Goal: Task Accomplishment & Management: Manage account settings

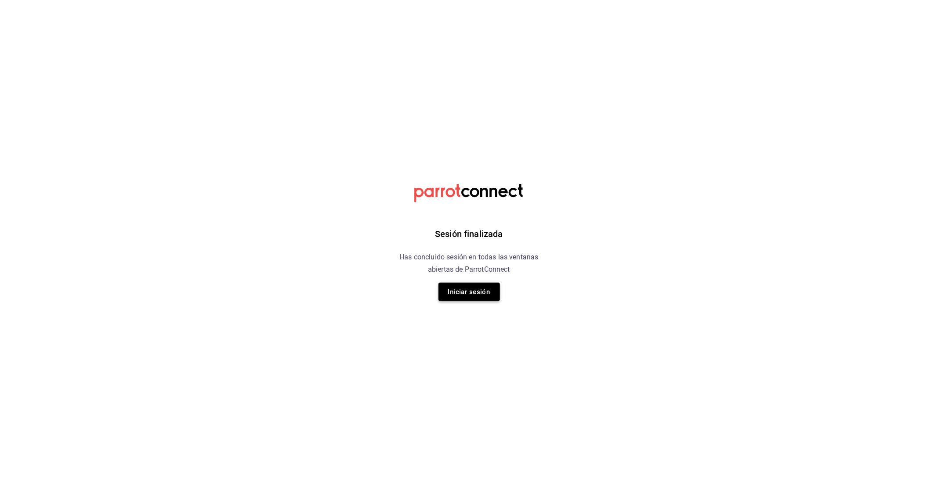
click at [477, 288] on button "Iniciar sesión" at bounding box center [468, 292] width 61 height 18
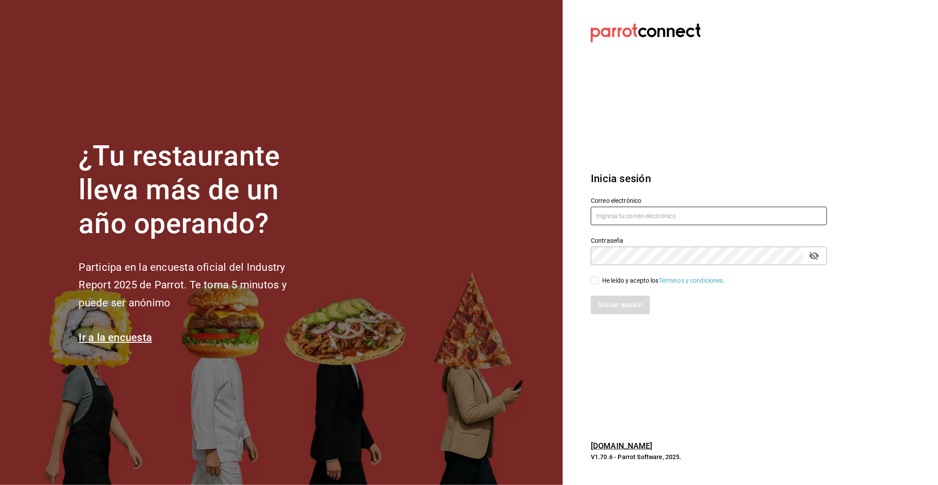
click at [630, 219] on input "text" at bounding box center [709, 216] width 236 height 18
type input "grojo@cocinahiguera.com"
click at [598, 279] on input "He leído y acepto los Términos y condiciones." at bounding box center [595, 280] width 8 height 8
checkbox input "true"
click at [616, 309] on button "Iniciar sesión" at bounding box center [621, 305] width 60 height 18
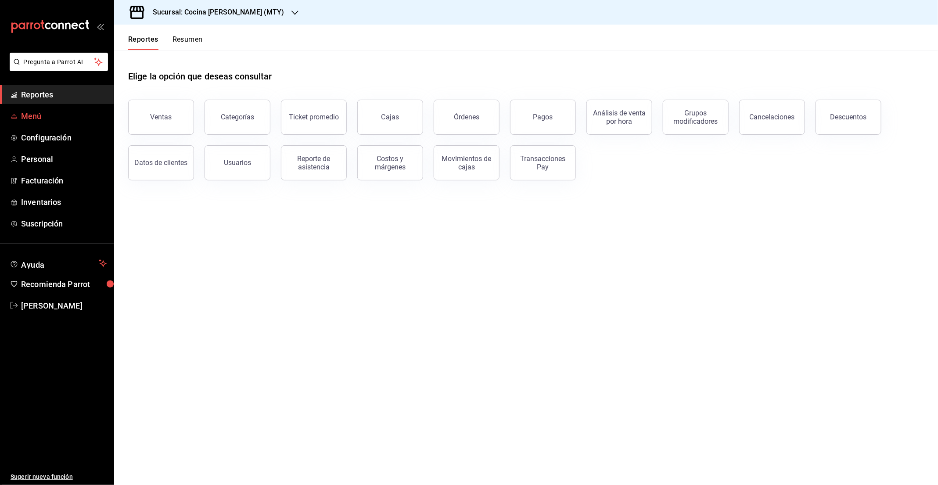
click at [44, 118] on span "Menú" at bounding box center [64, 116] width 86 height 12
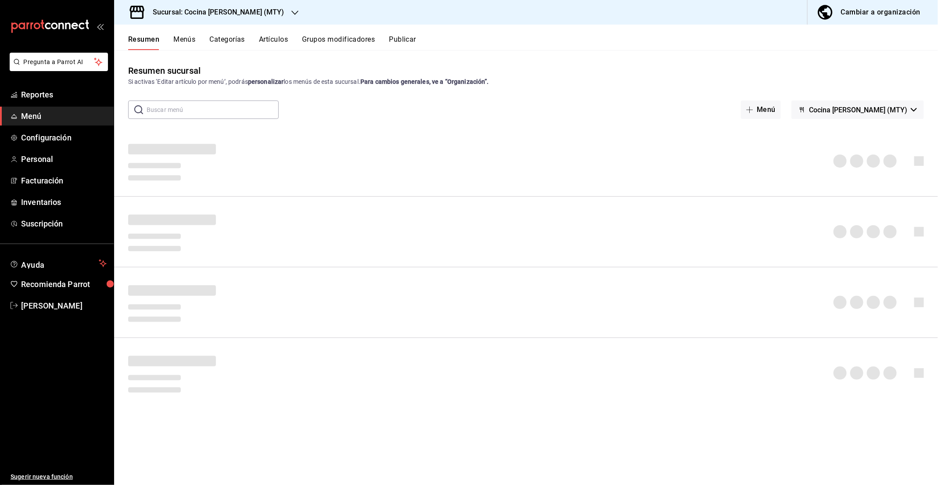
click at [339, 43] on button "Grupos modificadores" at bounding box center [338, 42] width 73 height 15
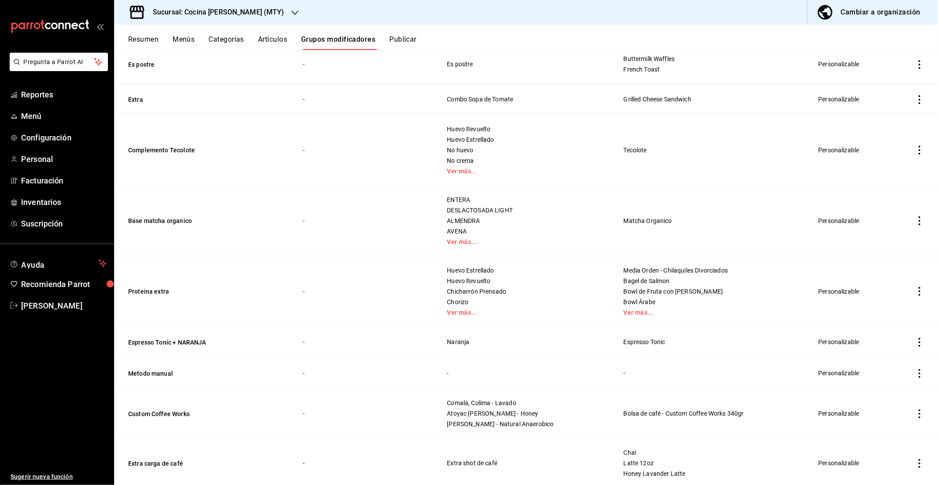
scroll to position [1124, 0]
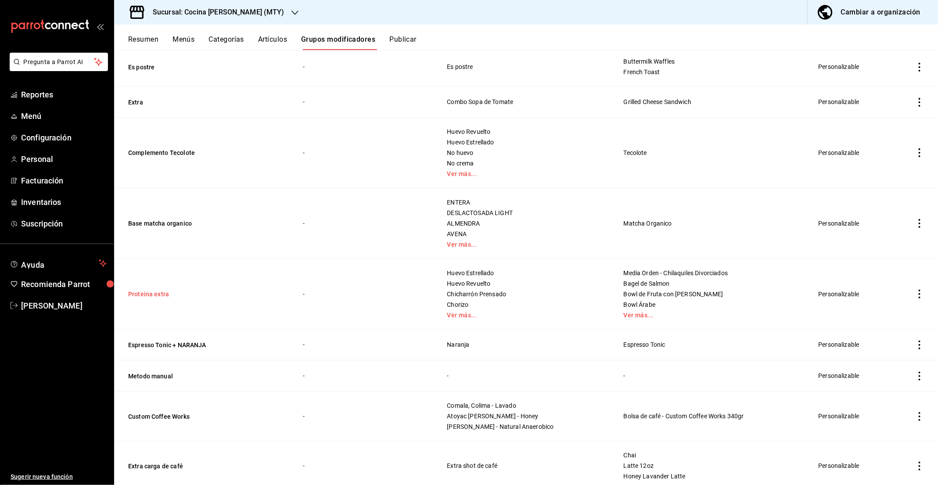
click at [159, 290] on button "Proteina extra" at bounding box center [180, 294] width 105 height 9
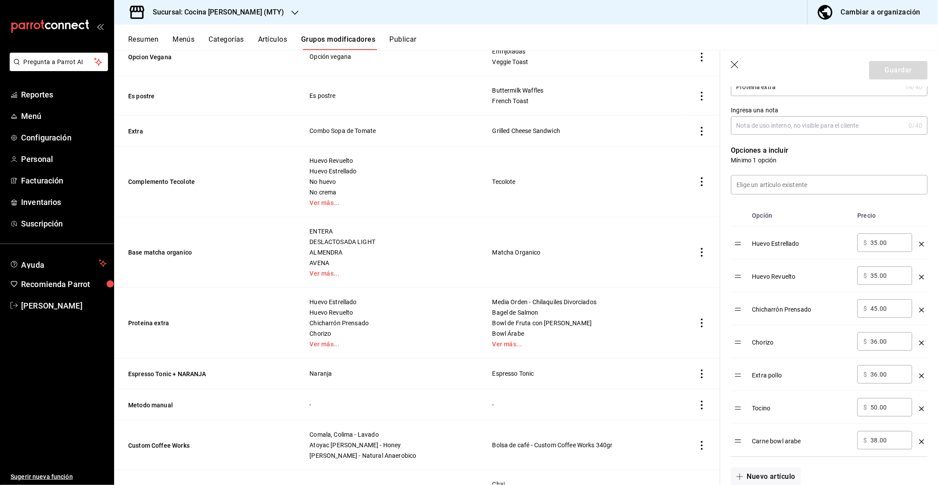
scroll to position [189, 0]
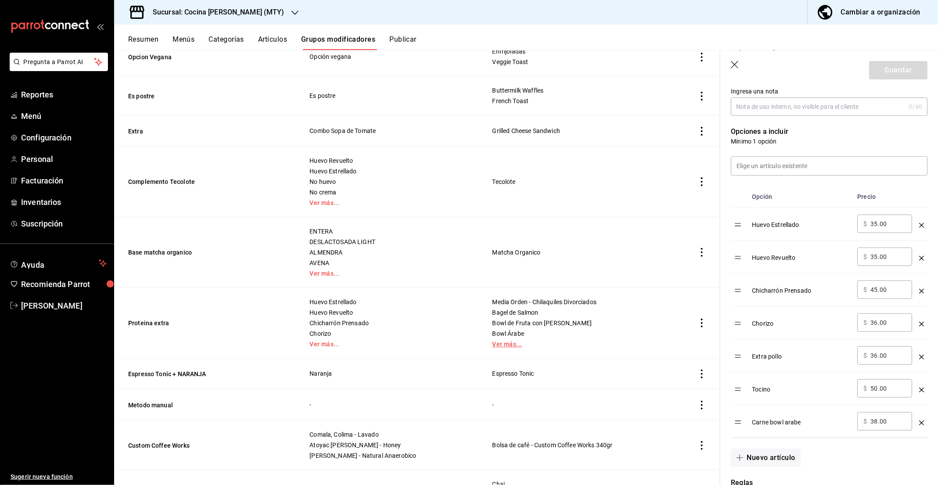
click at [578, 341] on link "Ver más..." at bounding box center [582, 344] width 180 height 6
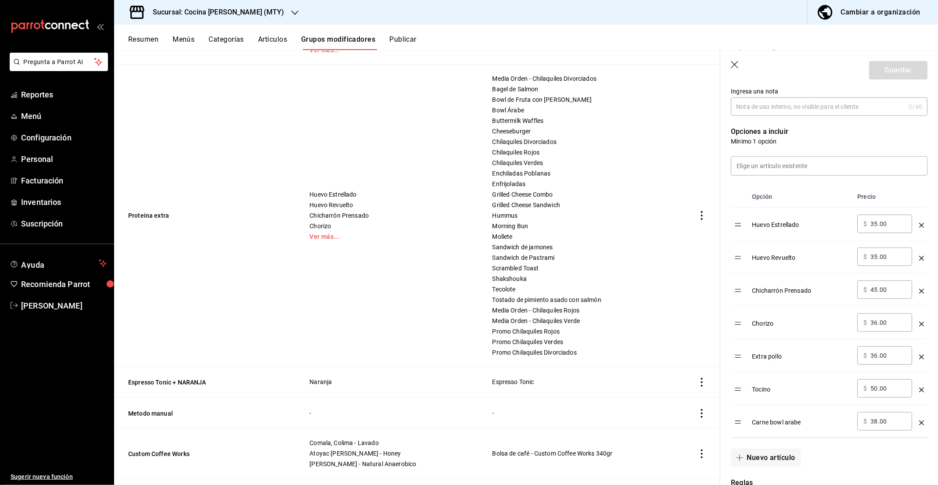
scroll to position [1348, 0]
click at [315, 233] on link "Ver más..." at bounding box center [389, 236] width 161 height 6
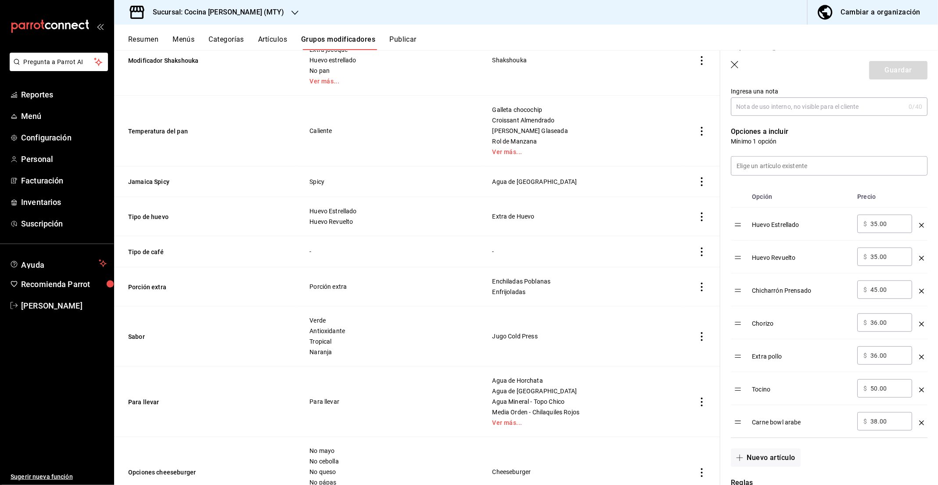
scroll to position [465, 0]
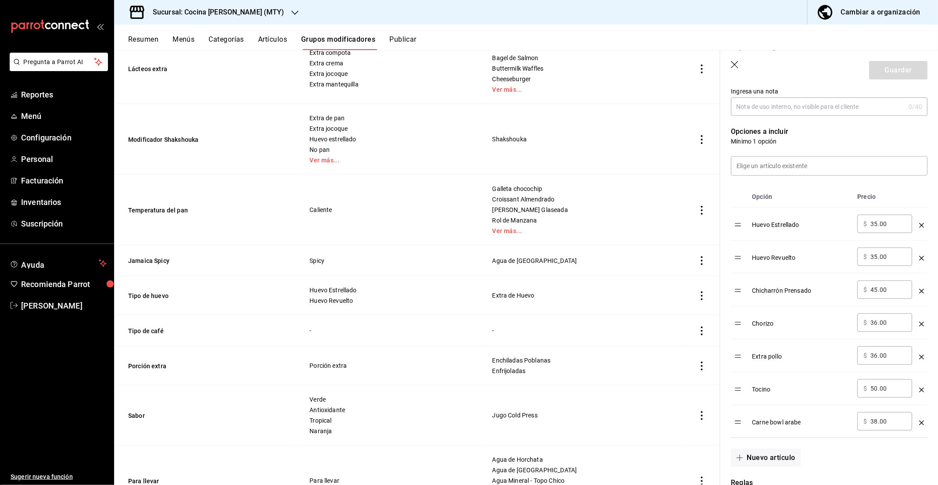
click at [279, 38] on button "Artículos" at bounding box center [272, 42] width 29 height 15
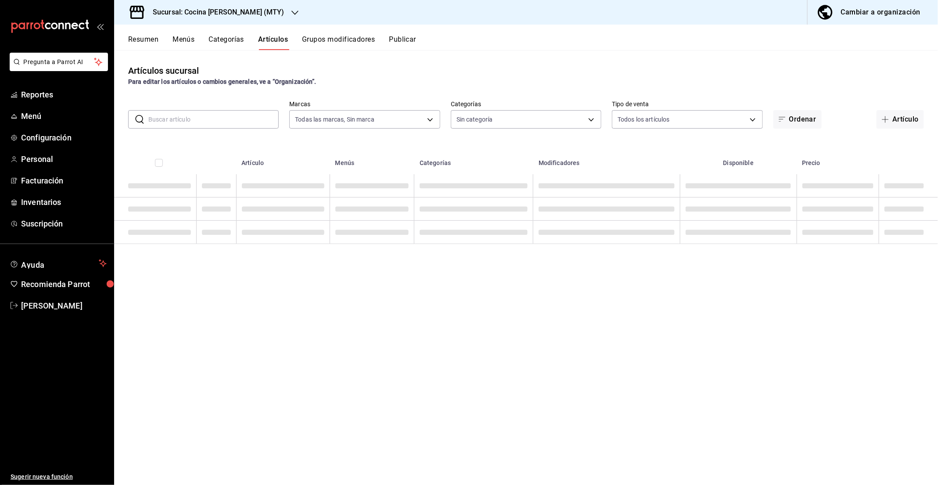
type input "05858d46-2690-44ef-b8a8-adc35581e873"
type input "b952c26d-3583-4f72-b729-73d5659f8145,3bdca260-8be7-48a2-a328-6defd0d0486b,ef005…"
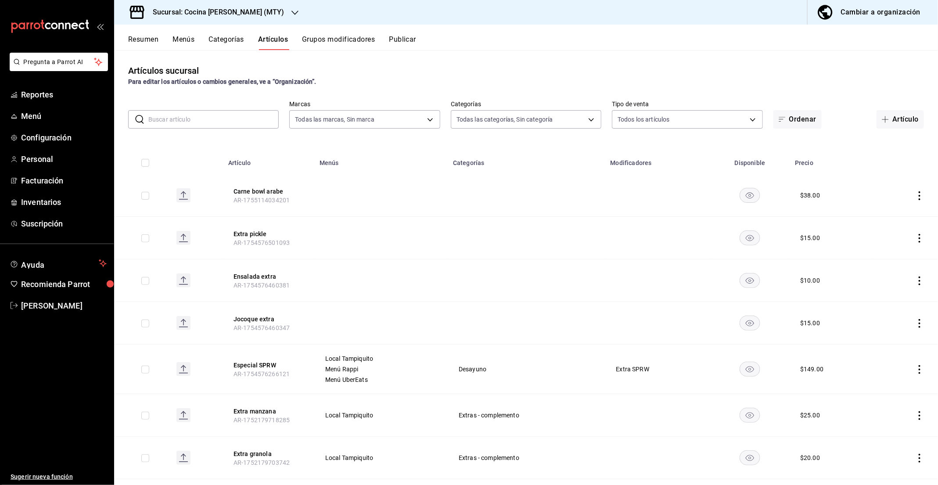
click at [211, 116] on input "text" at bounding box center [213, 120] width 130 height 18
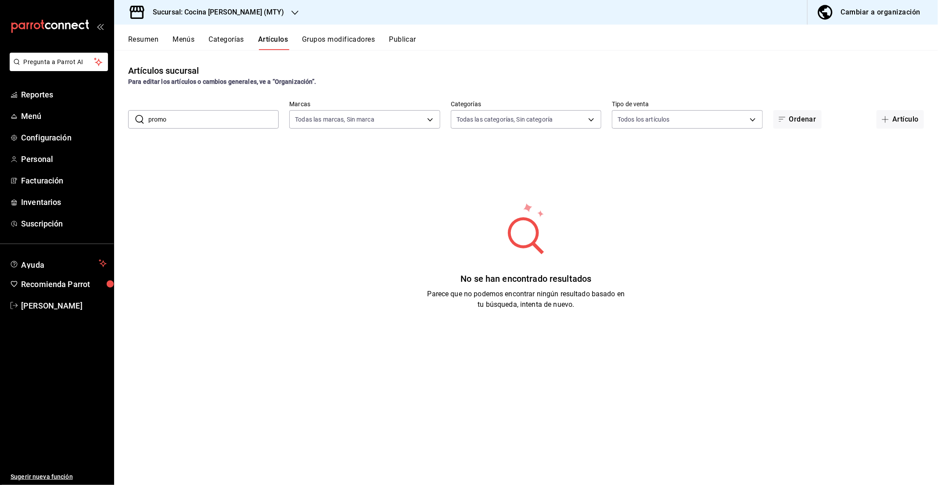
type input "promo"
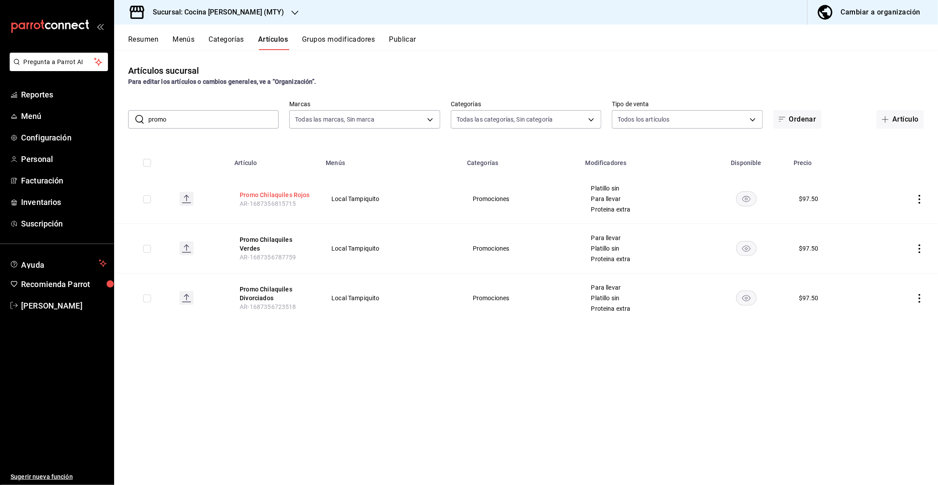
click at [290, 190] on button "Promo Chilaquiles Rojos" at bounding box center [275, 194] width 70 height 9
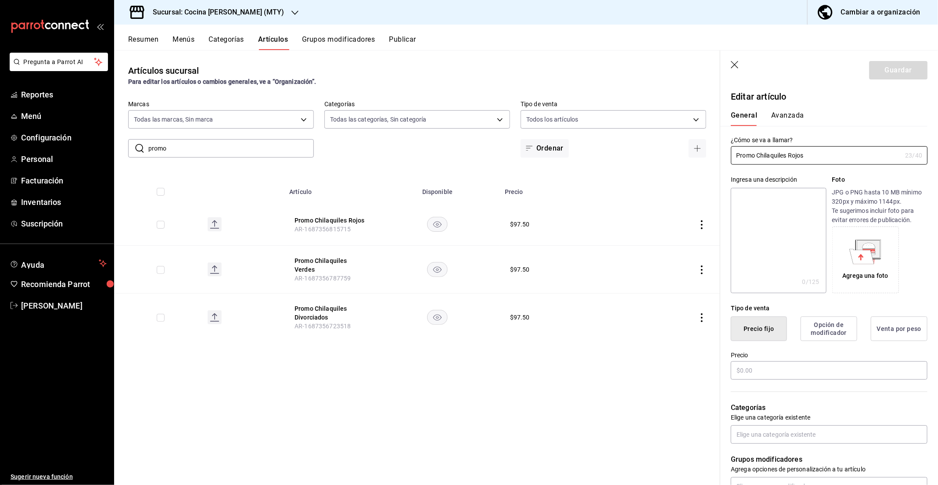
type input "$97.50"
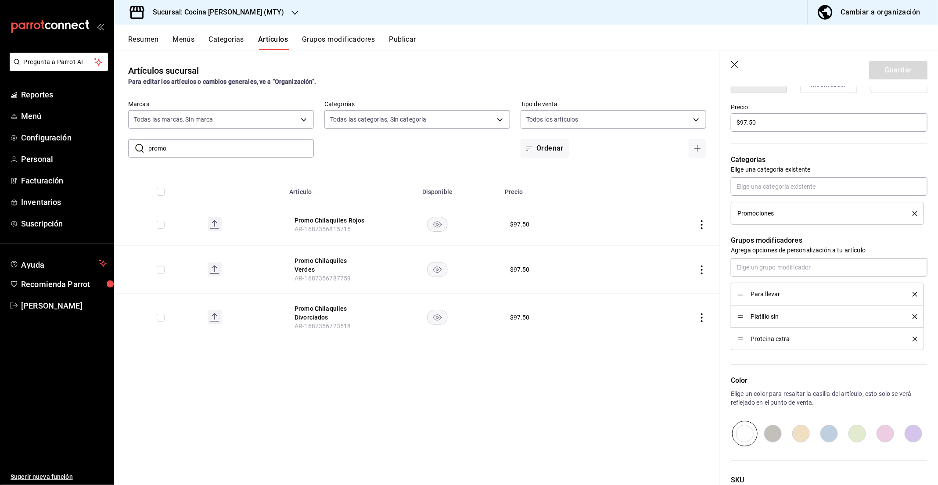
scroll to position [318, 0]
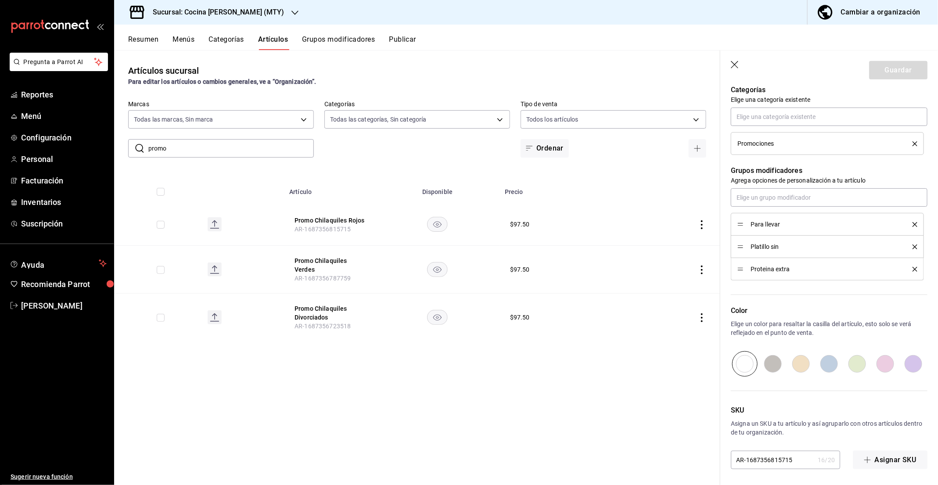
click at [317, 42] on button "Grupos modificadores" at bounding box center [338, 42] width 73 height 15
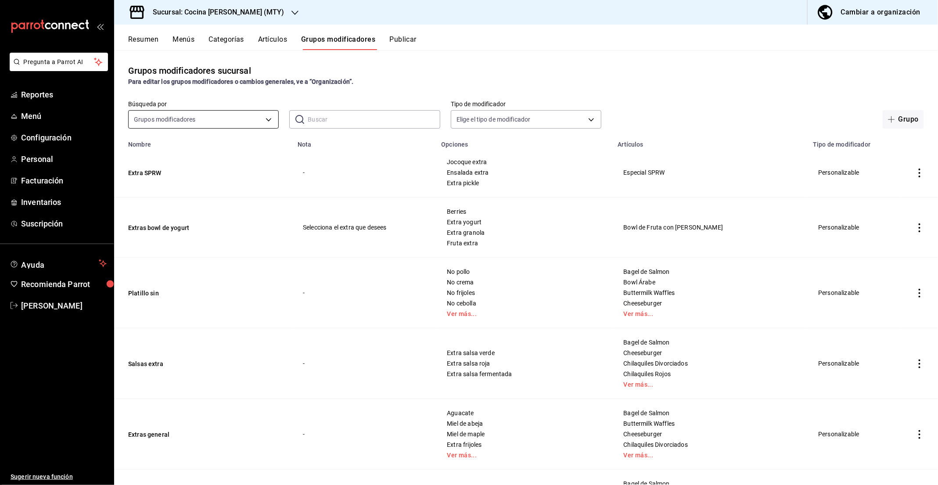
click at [216, 110] on body "Pregunta a Parrot AI Reportes Menú Configuración Personal Facturación Inventari…" at bounding box center [469, 242] width 938 height 485
click at [343, 126] on div at bounding box center [469, 242] width 938 height 485
click at [360, 120] on input "text" at bounding box center [374, 120] width 132 height 18
type input "p"
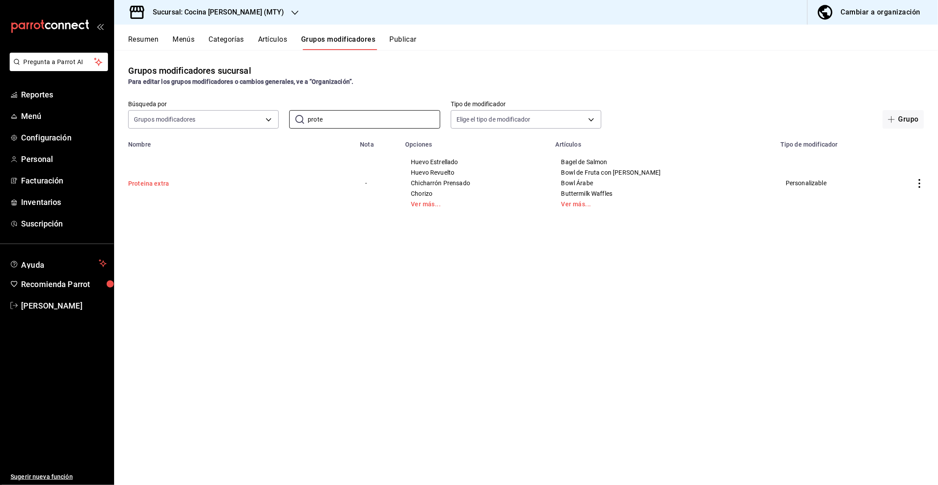
type input "prote"
click at [152, 179] on button "Proteina extra" at bounding box center [180, 183] width 105 height 9
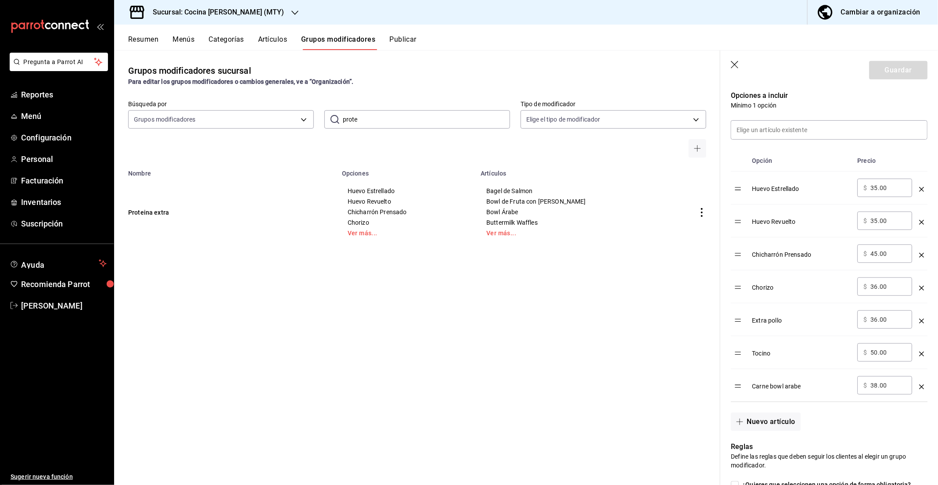
scroll to position [226, 0]
click at [768, 418] on button "Nuevo artículo" at bounding box center [765, 421] width 69 height 18
click at [786, 419] on input "optionsTable" at bounding box center [801, 417] width 86 height 9
type input "A"
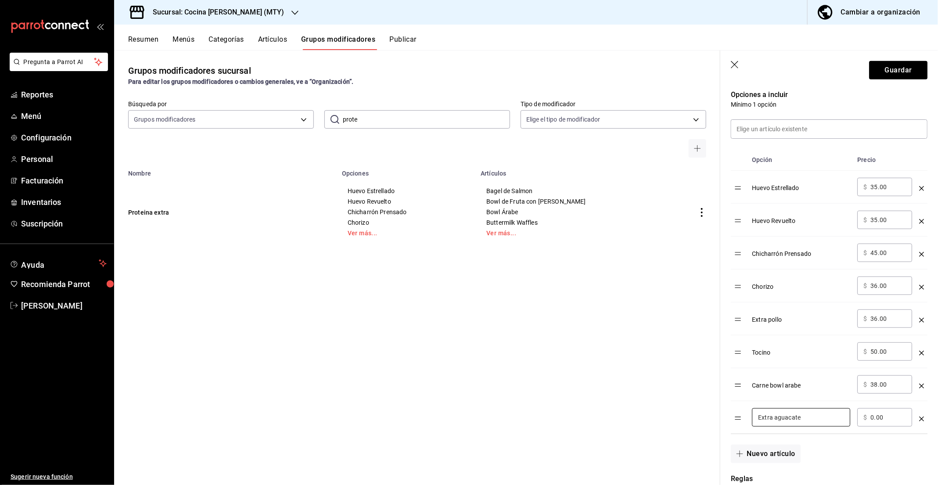
type input "Extra aguacate"
click at [877, 416] on input "0.00" at bounding box center [888, 417] width 36 height 9
type input "20.00"
click at [897, 67] on button "Guardar" at bounding box center [898, 70] width 58 height 18
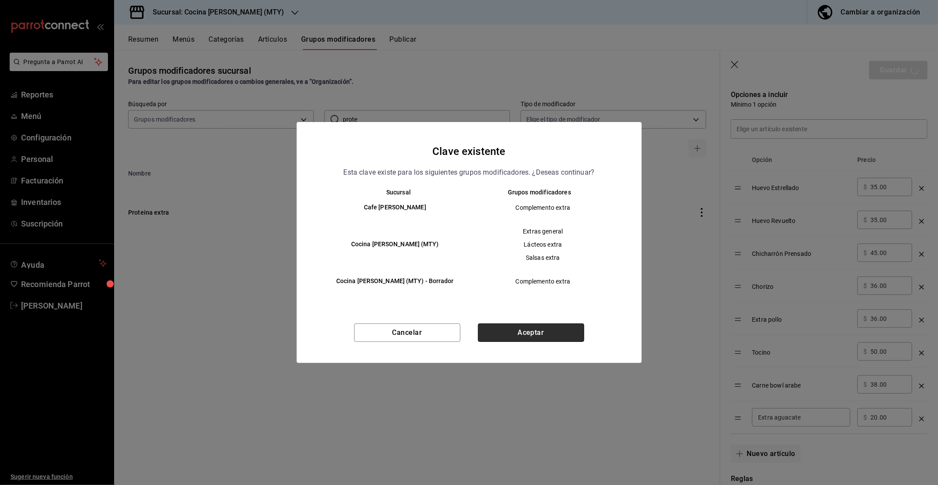
click at [537, 334] on button "Aceptar" at bounding box center [531, 332] width 106 height 18
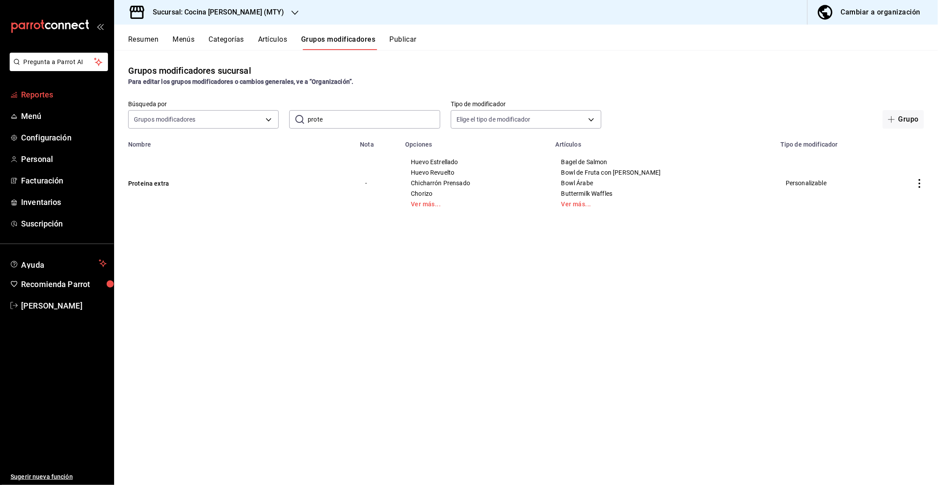
click at [40, 94] on span "Reportes" at bounding box center [64, 95] width 86 height 12
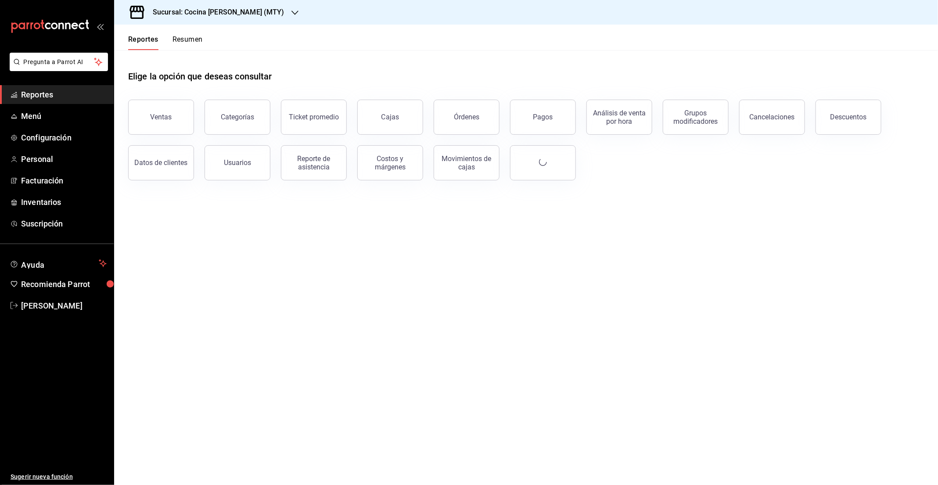
click at [197, 31] on div "Reportes Resumen" at bounding box center [158, 37] width 89 height 25
click at [186, 35] on button "Resumen" at bounding box center [187, 42] width 30 height 15
